Goal: Task Accomplishment & Management: Manage account settings

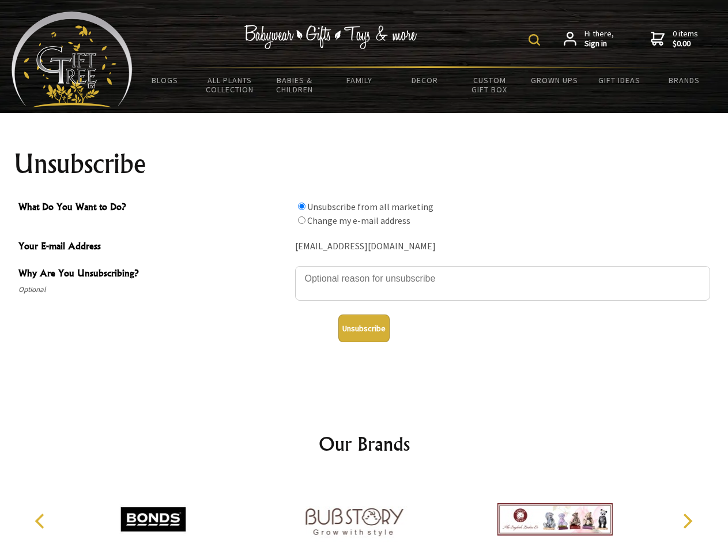
click at [536, 40] on img at bounding box center [535, 40] width 12 height 12
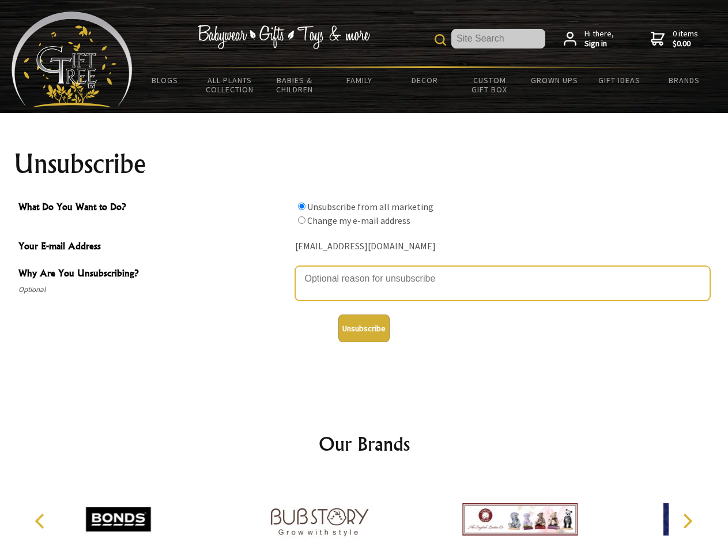
click at [365, 270] on textarea "Why Are You Unsubscribing?" at bounding box center [502, 283] width 415 height 35
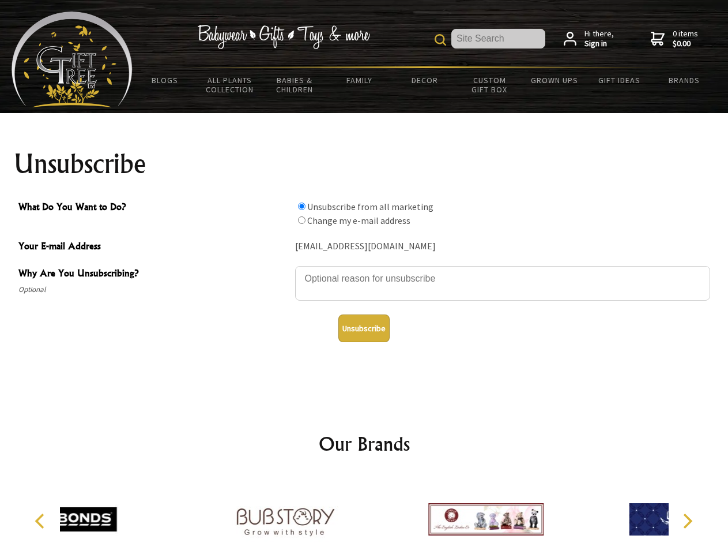
click at [302, 206] on input "What Do You Want to Do?" at bounding box center [301, 205] width 7 height 7
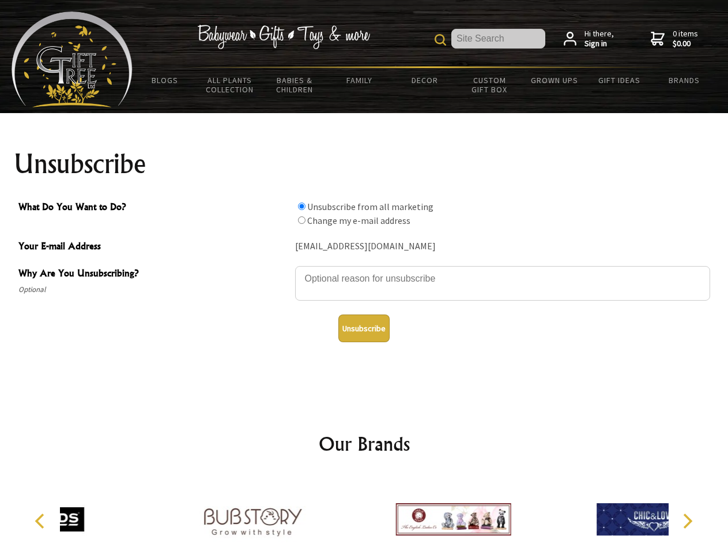
click at [302, 220] on input "What Do You Want to Do?" at bounding box center [301, 219] width 7 height 7
radio input "true"
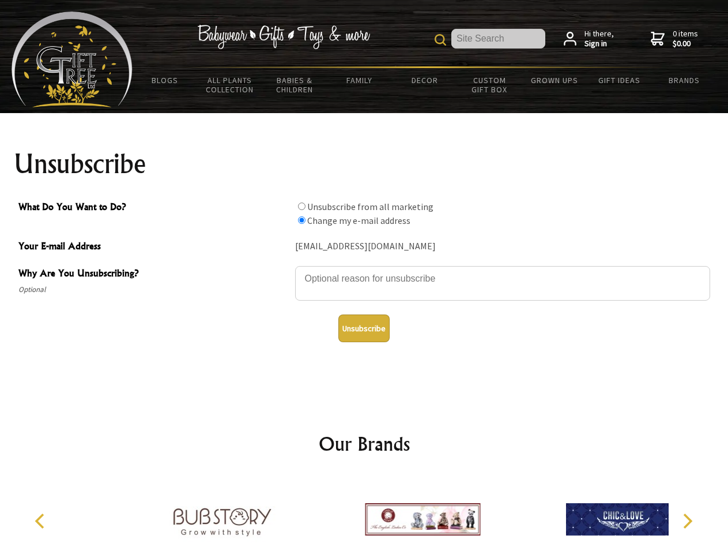
click at [364, 328] on button "Unsubscribe" at bounding box center [364, 328] width 51 height 28
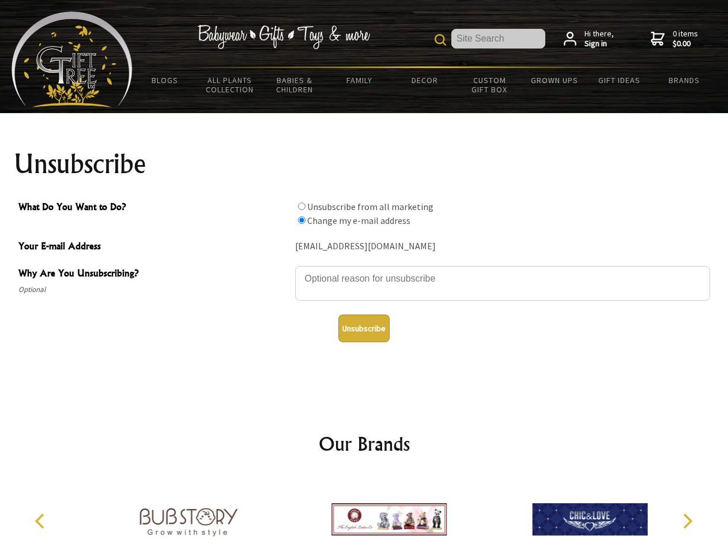
click at [42, 521] on icon "Previous" at bounding box center [40, 520] width 15 height 15
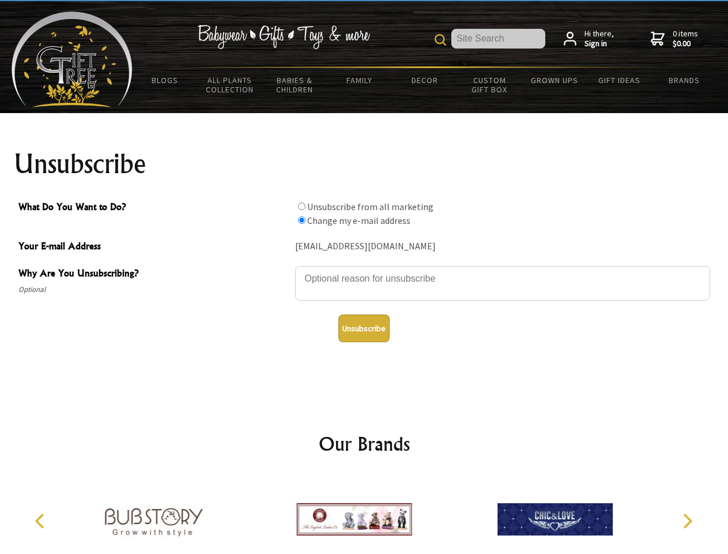
click at [687, 521] on icon "Next" at bounding box center [686, 520] width 15 height 15
